Goal: Use online tool/utility: Utilize a website feature to perform a specific function

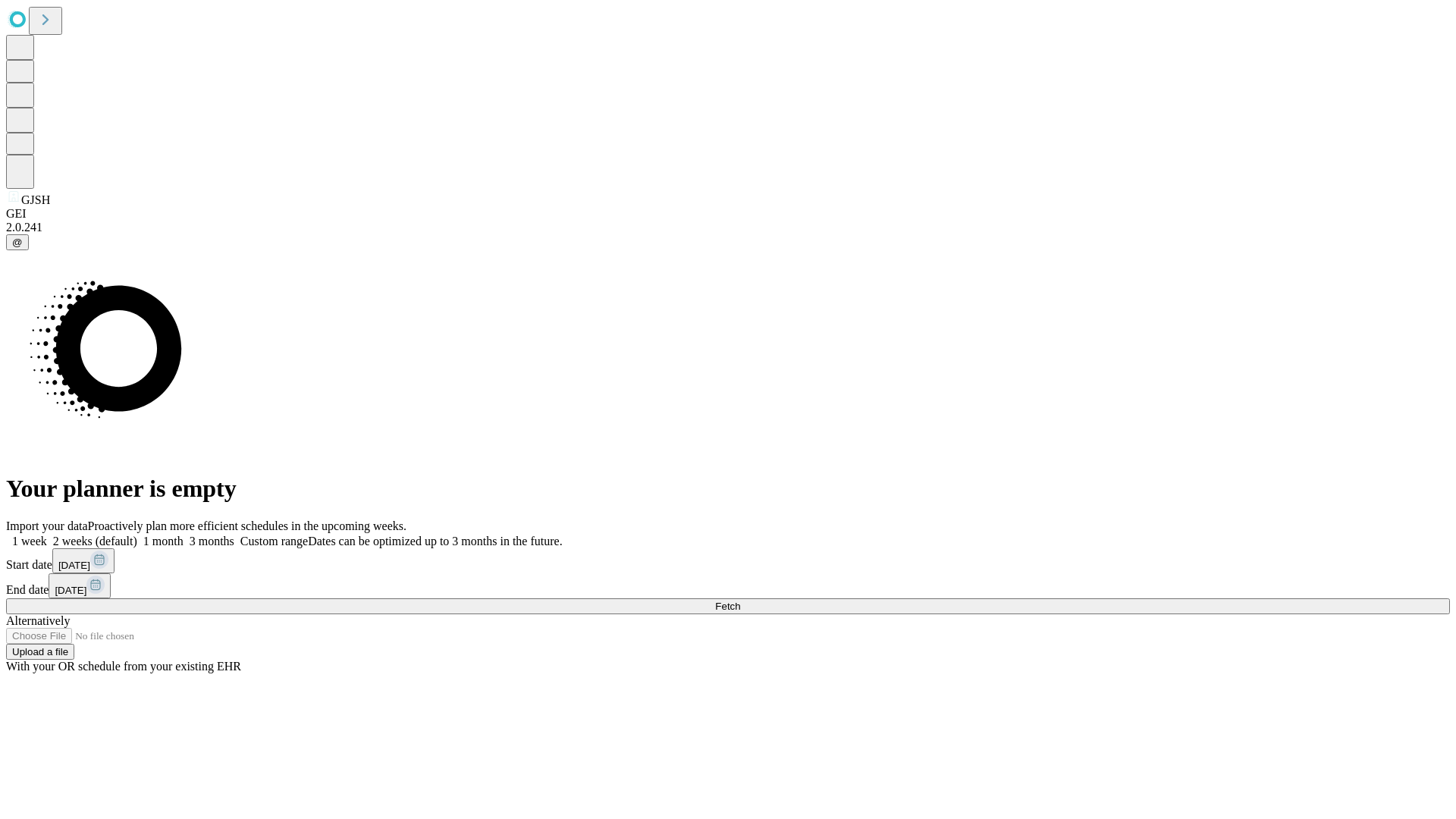
click at [740, 600] on span "Fetch" at bounding box center [727, 606] width 25 height 11
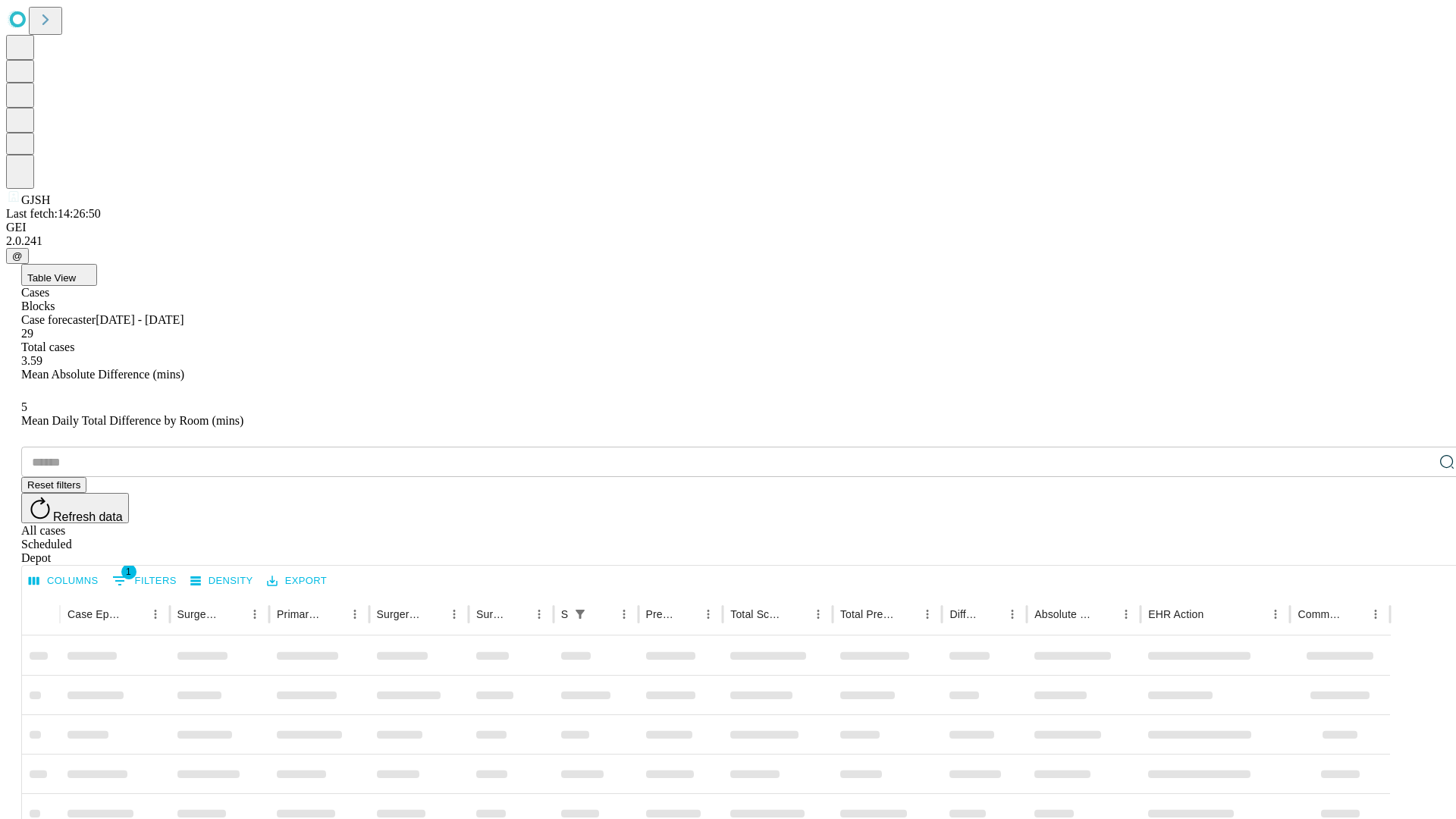
click at [1417, 551] on div "Depot" at bounding box center [743, 558] width 1444 height 14
